Goal: Connect with others: Establish contact or relationships with other users

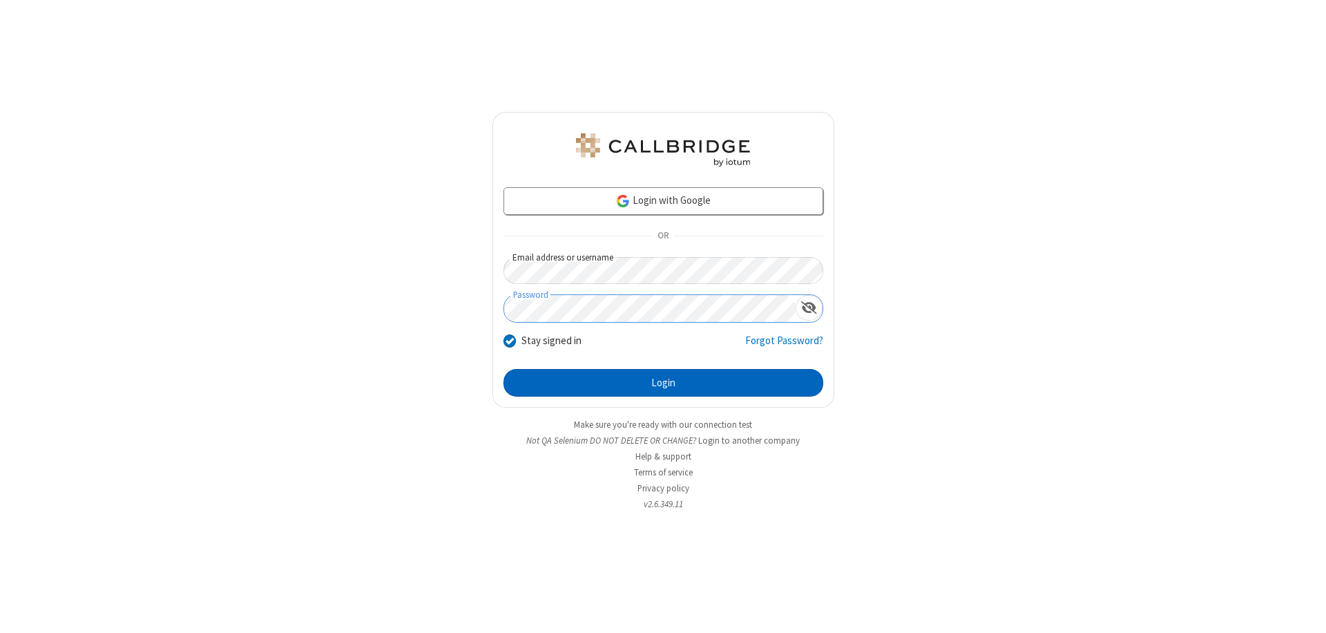
click at [663, 383] on button "Login" at bounding box center [664, 383] width 320 height 28
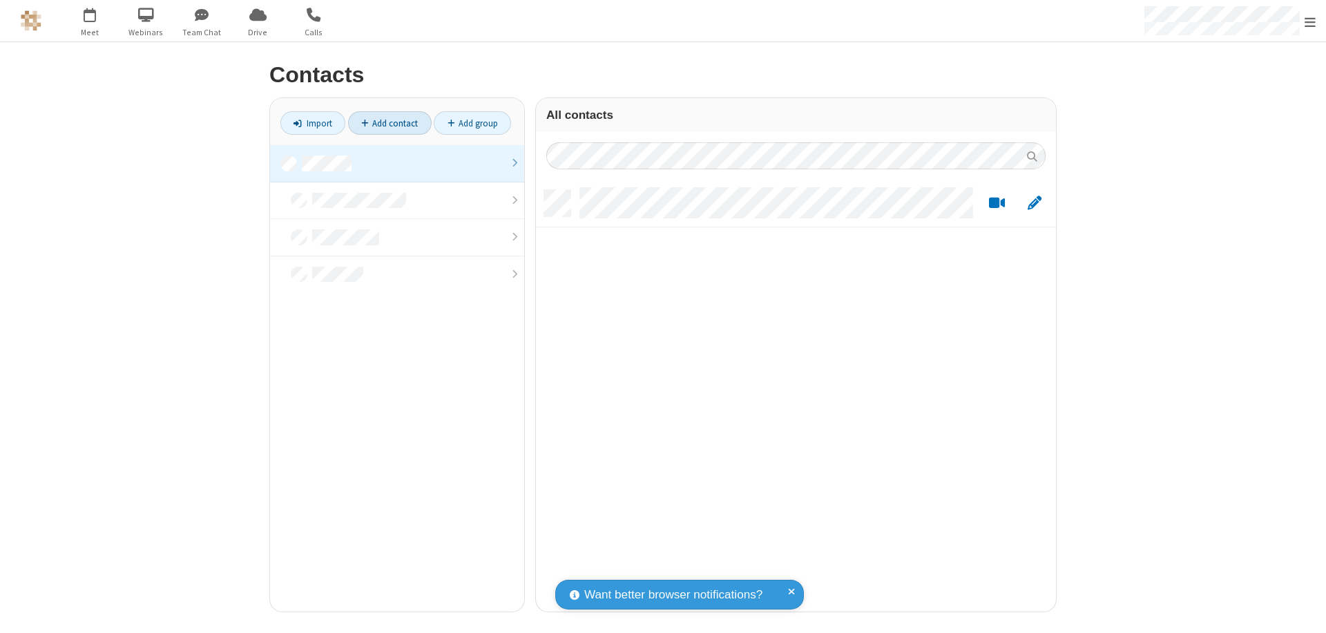
click at [397, 163] on link at bounding box center [397, 163] width 254 height 37
click at [390, 123] on link "Add contact" at bounding box center [390, 122] width 84 height 23
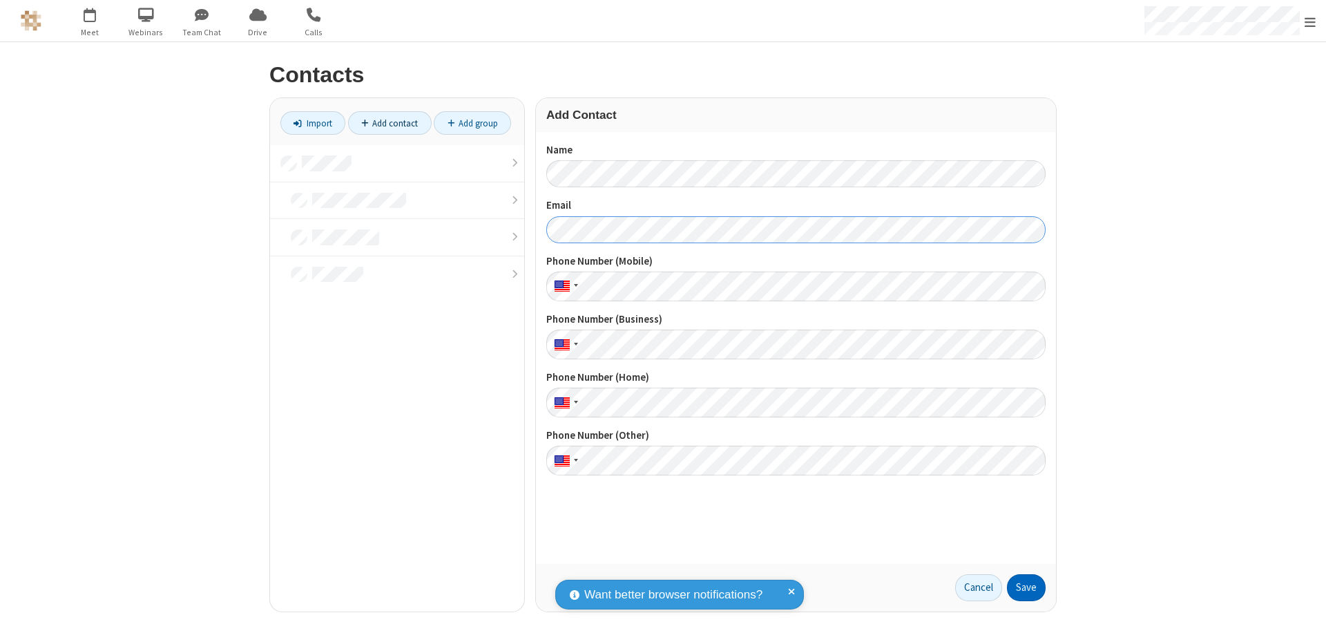
click at [1027, 587] on button "Save" at bounding box center [1026, 588] width 39 height 28
